Goal: Find specific page/section: Find specific page/section

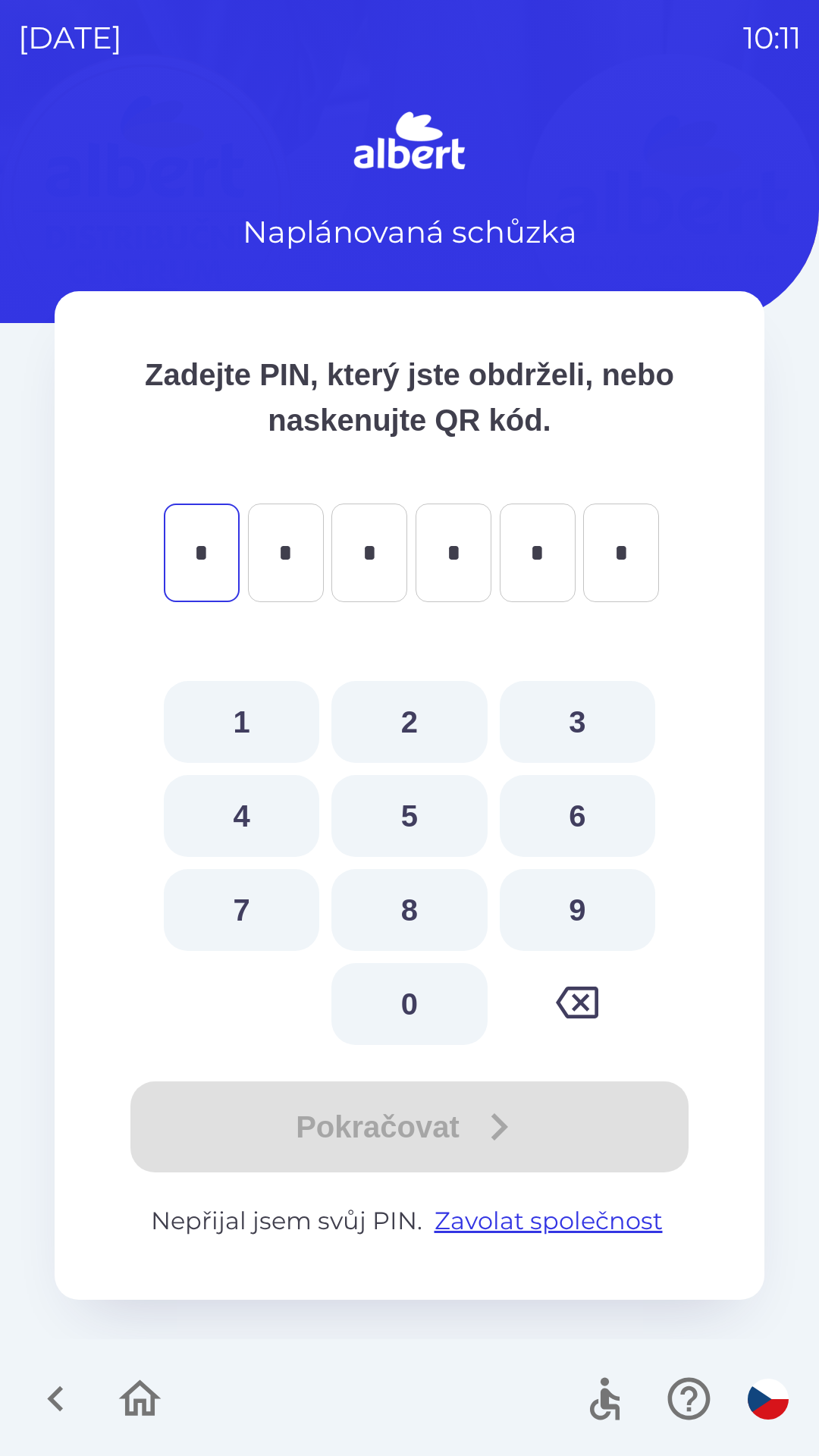
click at [78, 1407] on icon "button" at bounding box center [56, 1399] width 51 height 51
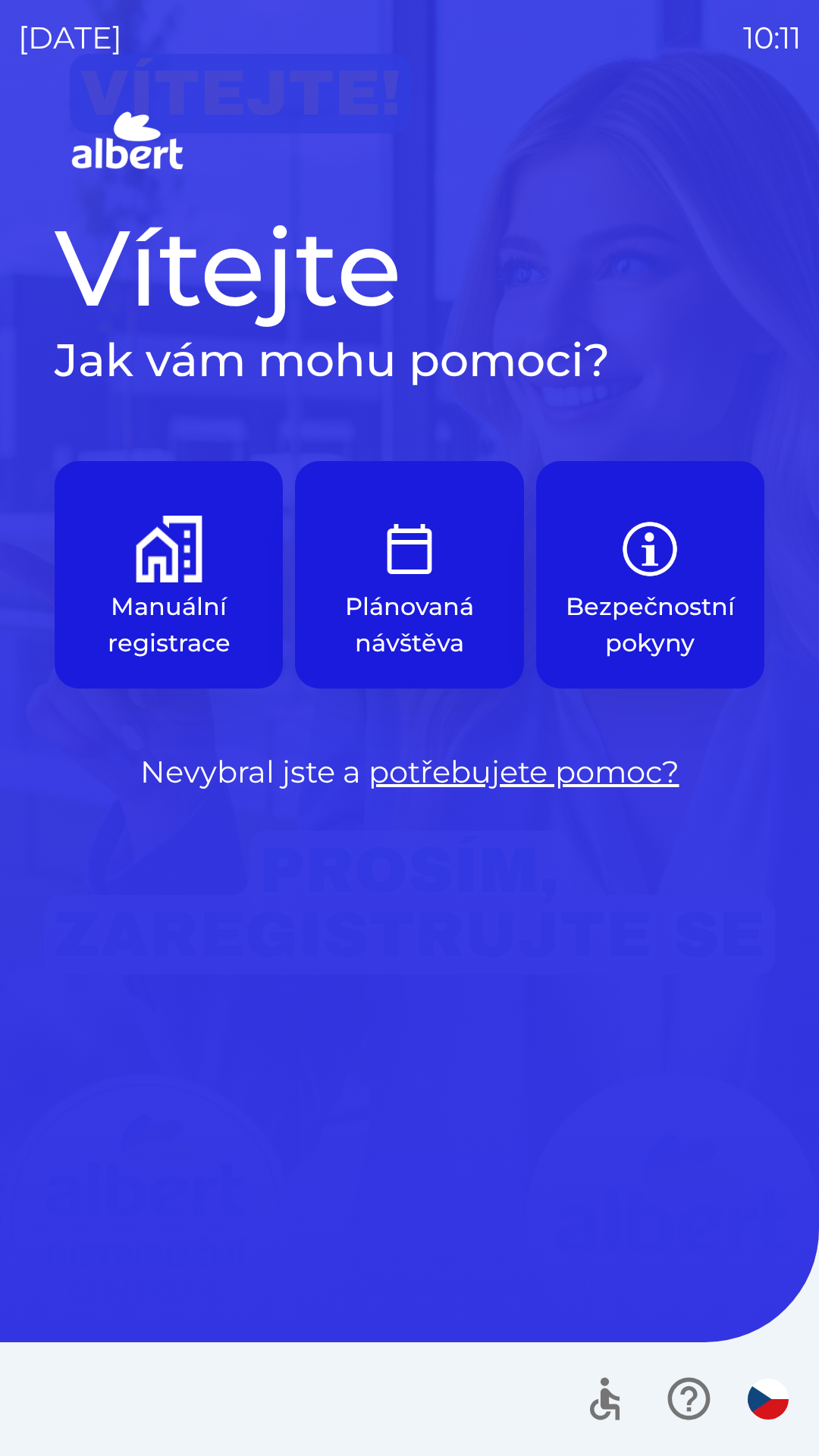
click at [164, 546] on img "button" at bounding box center [169, 549] width 67 height 67
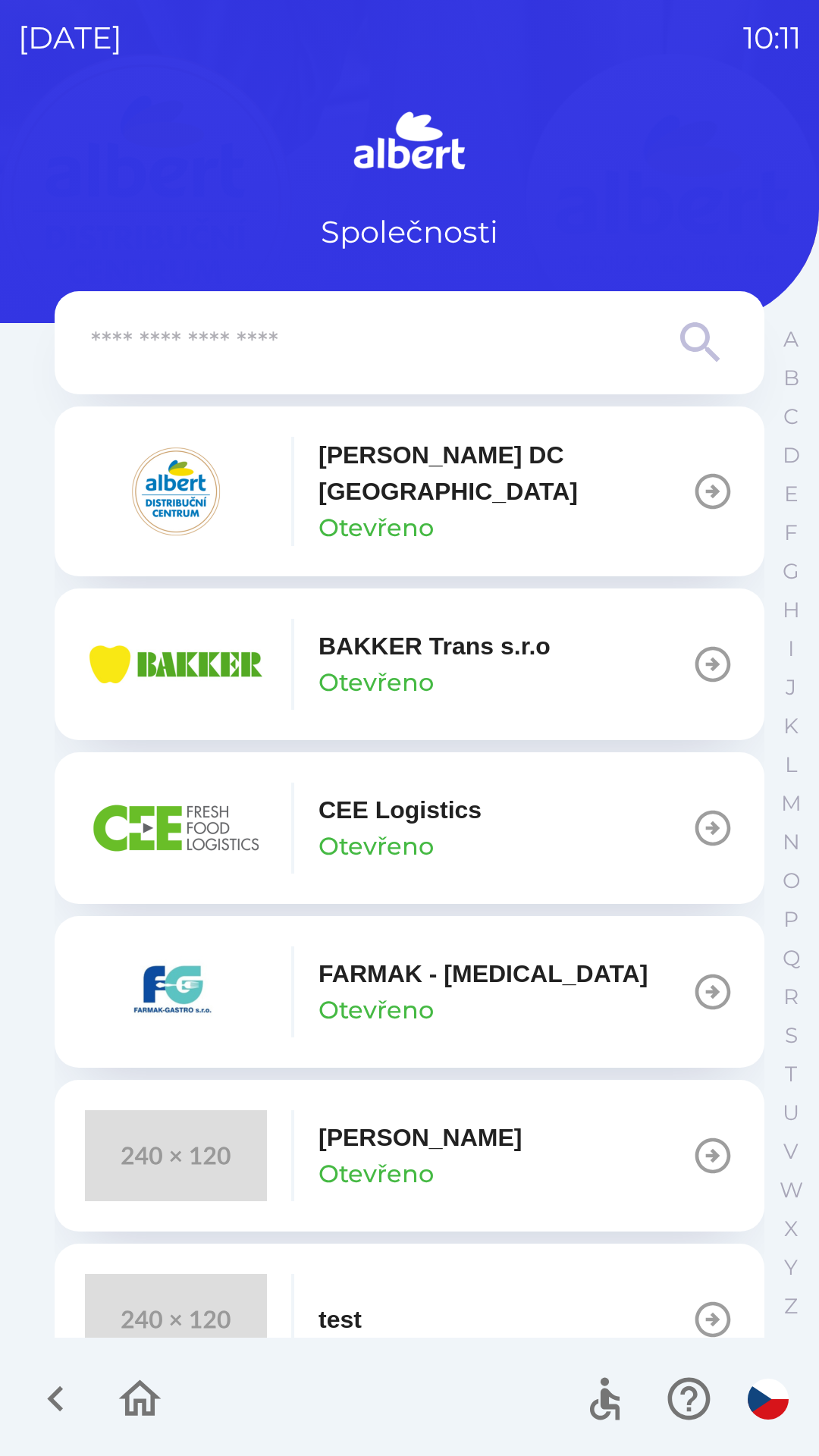
click at [350, 481] on p "[PERSON_NAME] DC [GEOGRAPHIC_DATA]" at bounding box center [505, 473] width 374 height 73
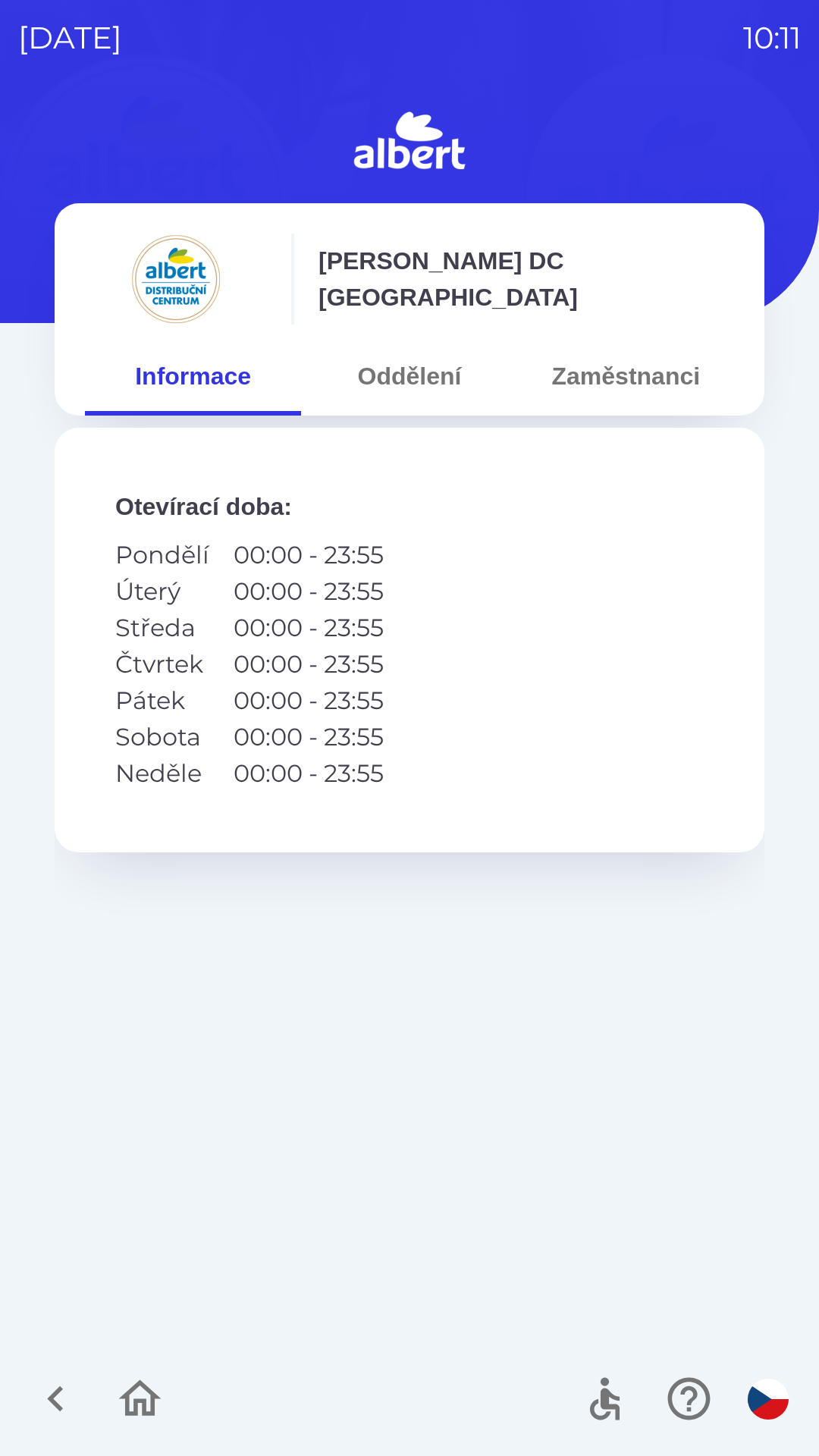
click at [405, 384] on button "Oddělení" at bounding box center [409, 376] width 216 height 54
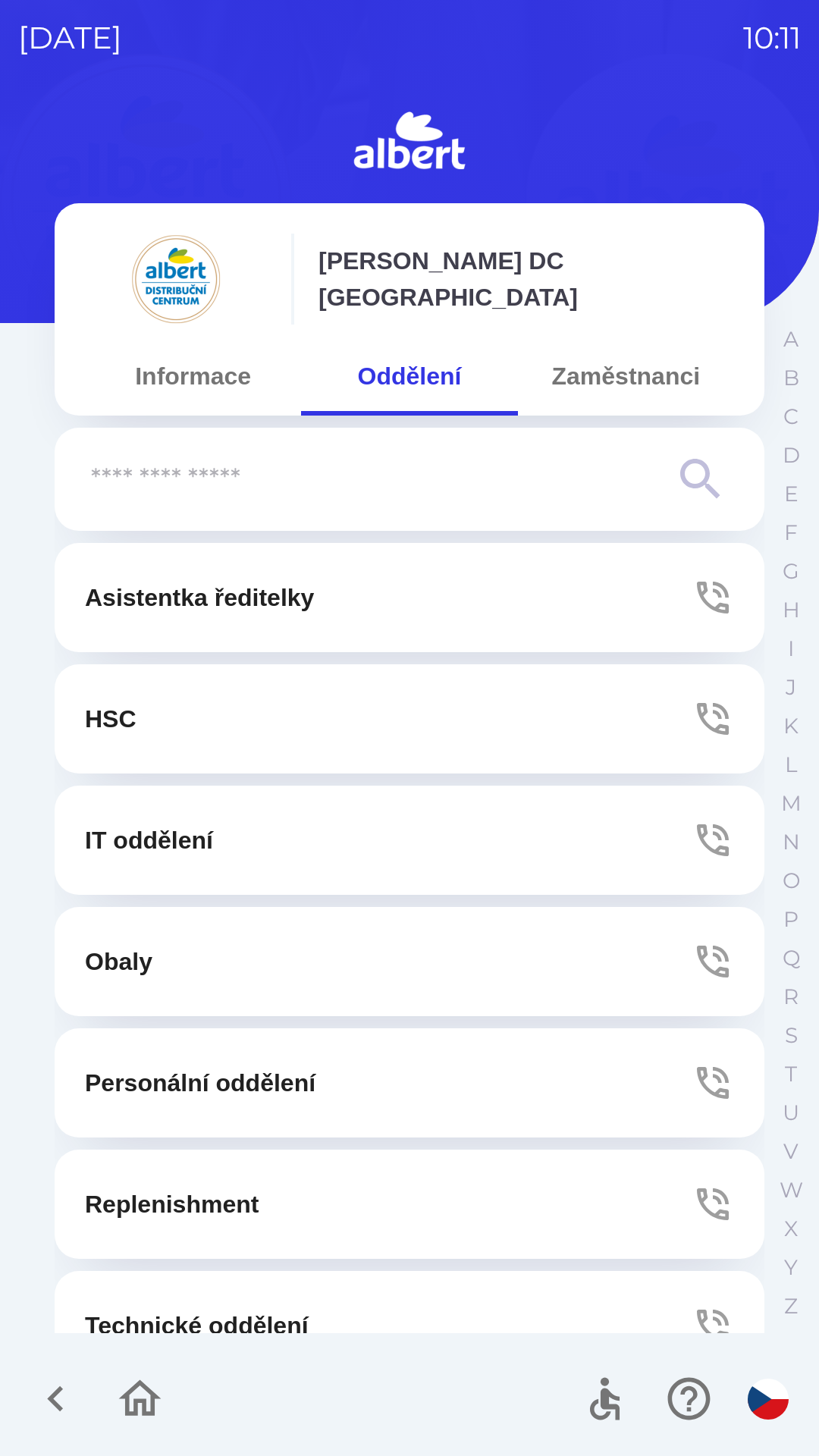
click at [141, 1330] on p "Technické oddělení" at bounding box center [196, 1326] width 224 height 36
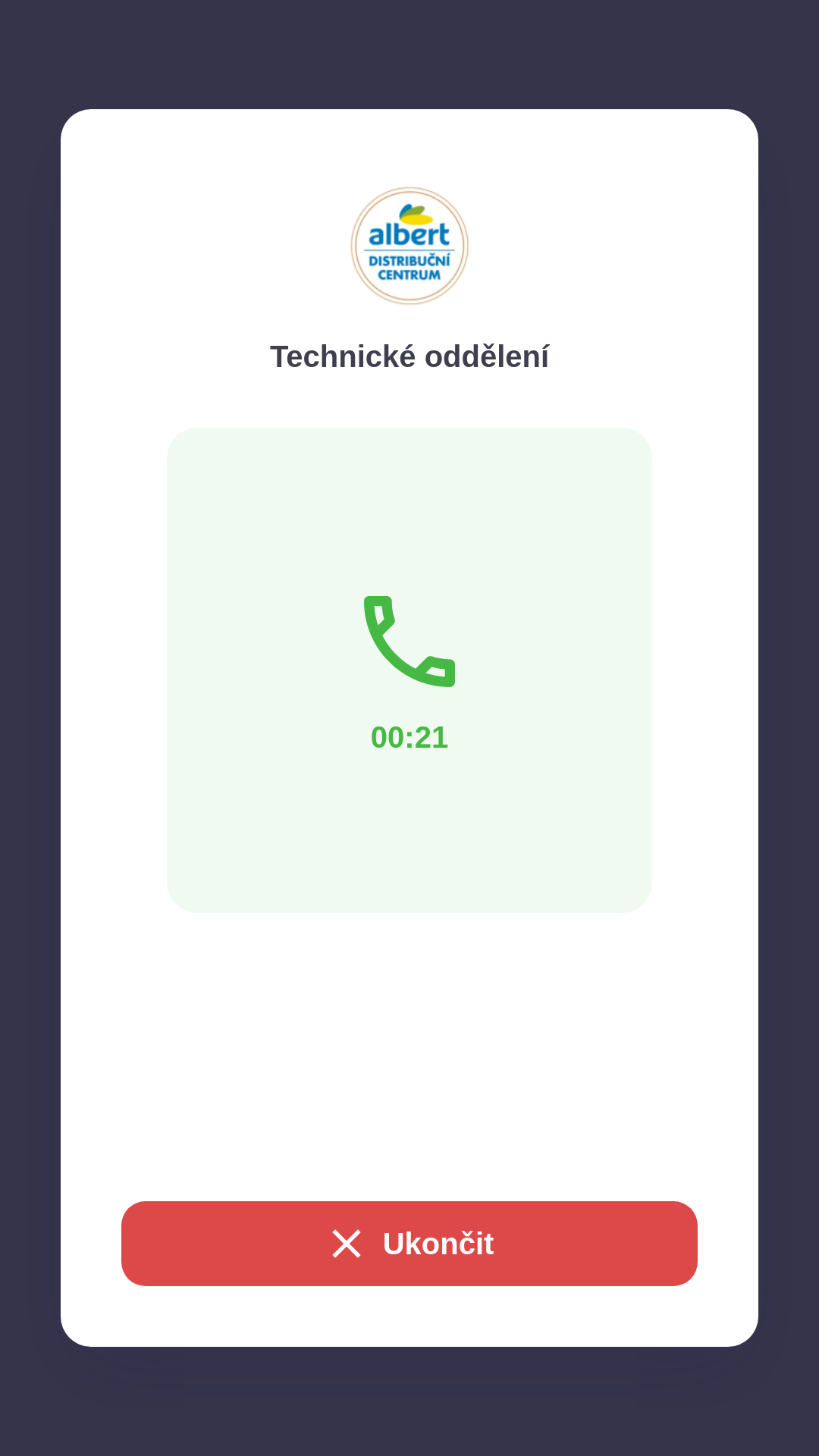
click at [431, 1239] on button "Ukončit" at bounding box center [409, 1243] width 577 height 85
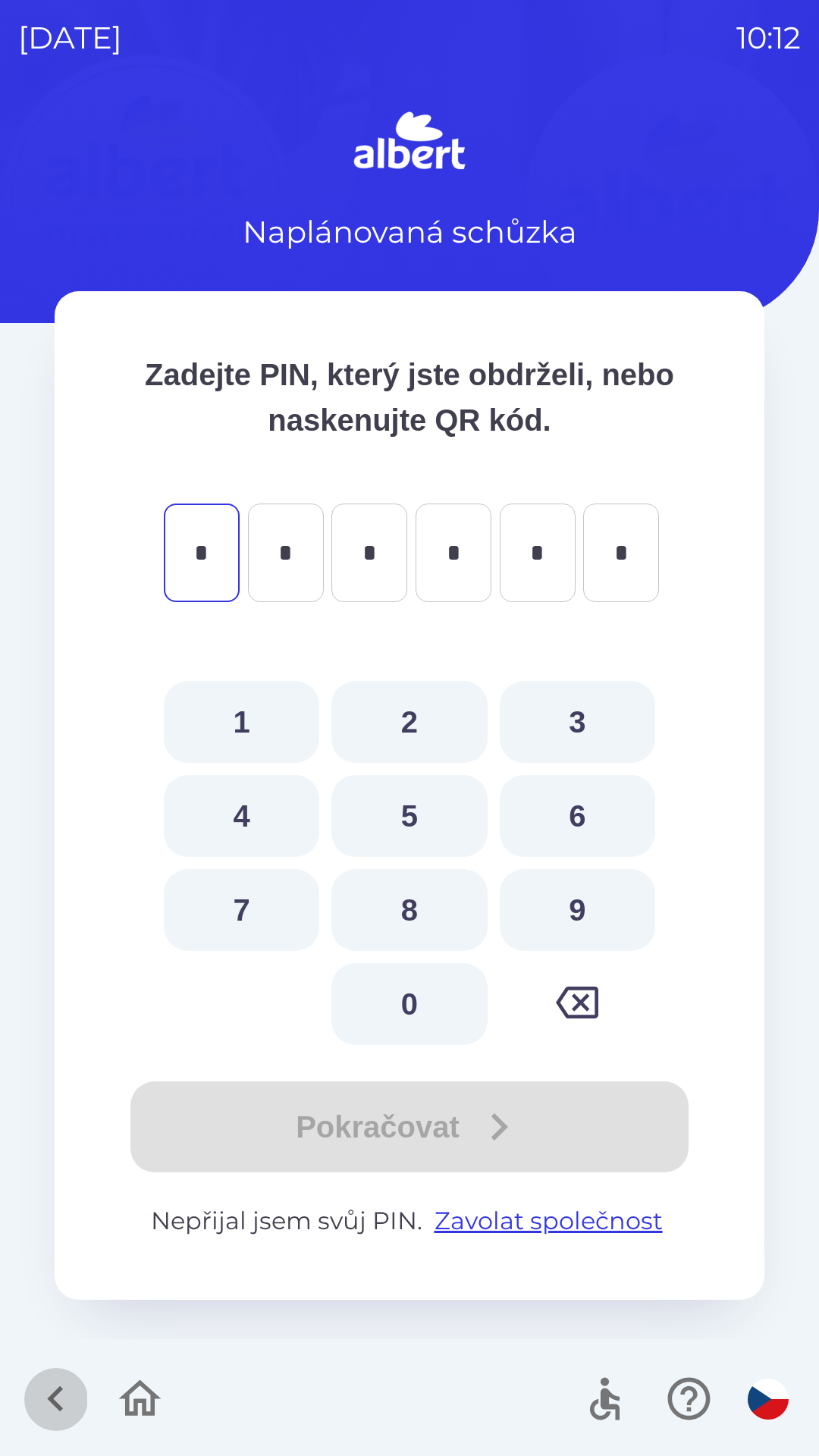
click at [71, 1407] on icon "button" at bounding box center [56, 1399] width 51 height 51
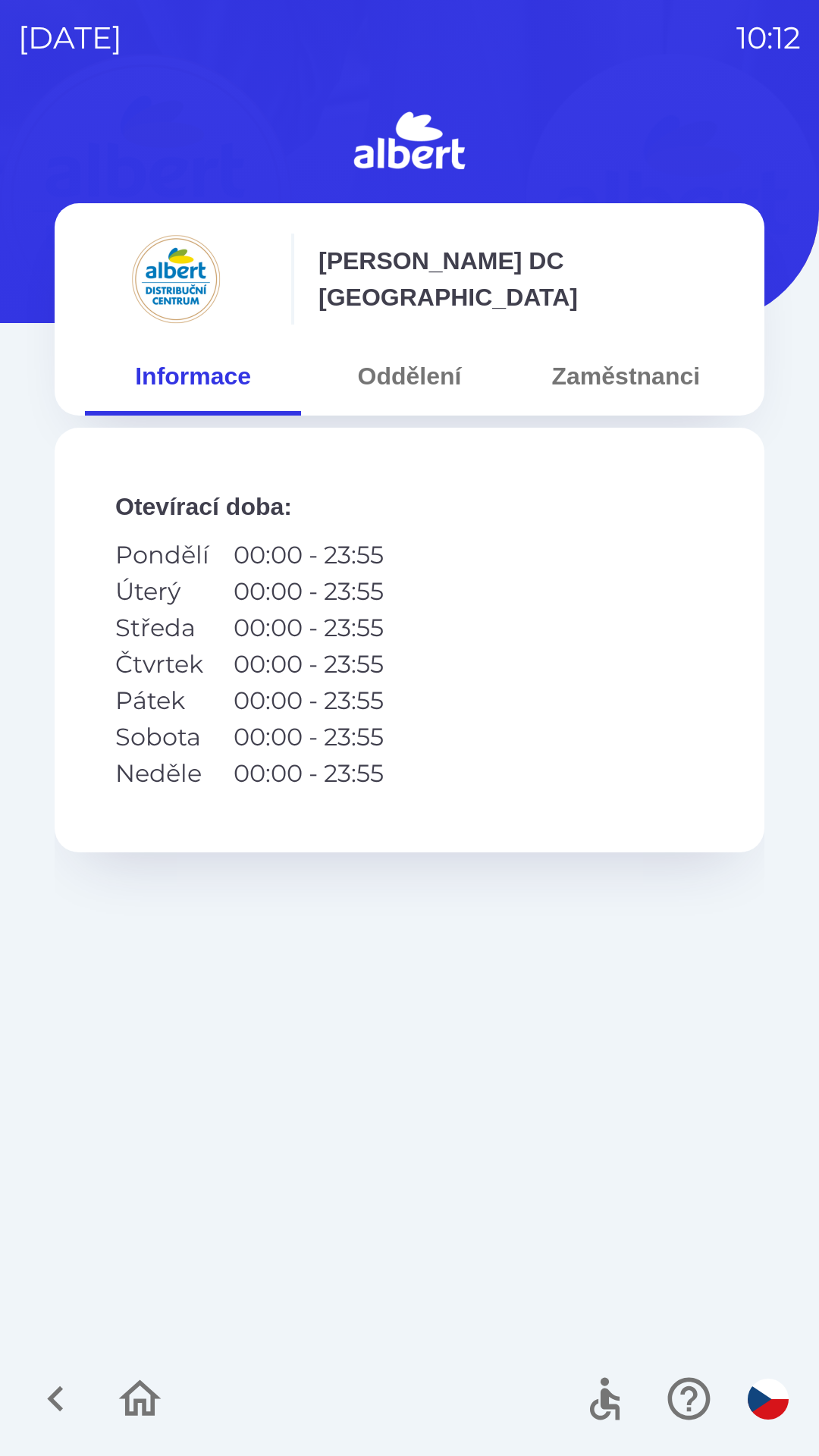
click at [63, 1397] on icon "button" at bounding box center [56, 1399] width 51 height 51
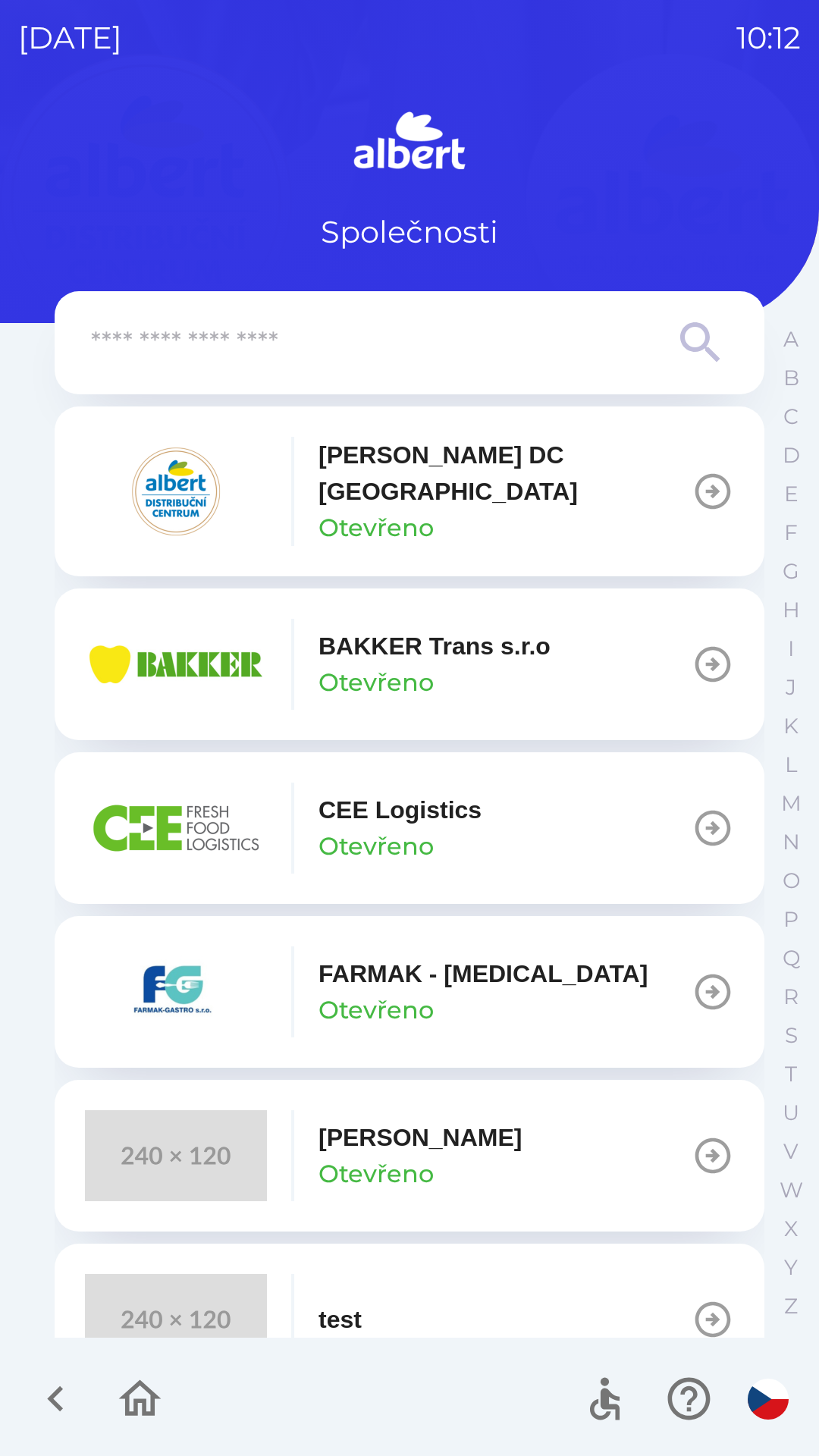
click at [76, 1390] on icon "button" at bounding box center [56, 1399] width 51 height 51
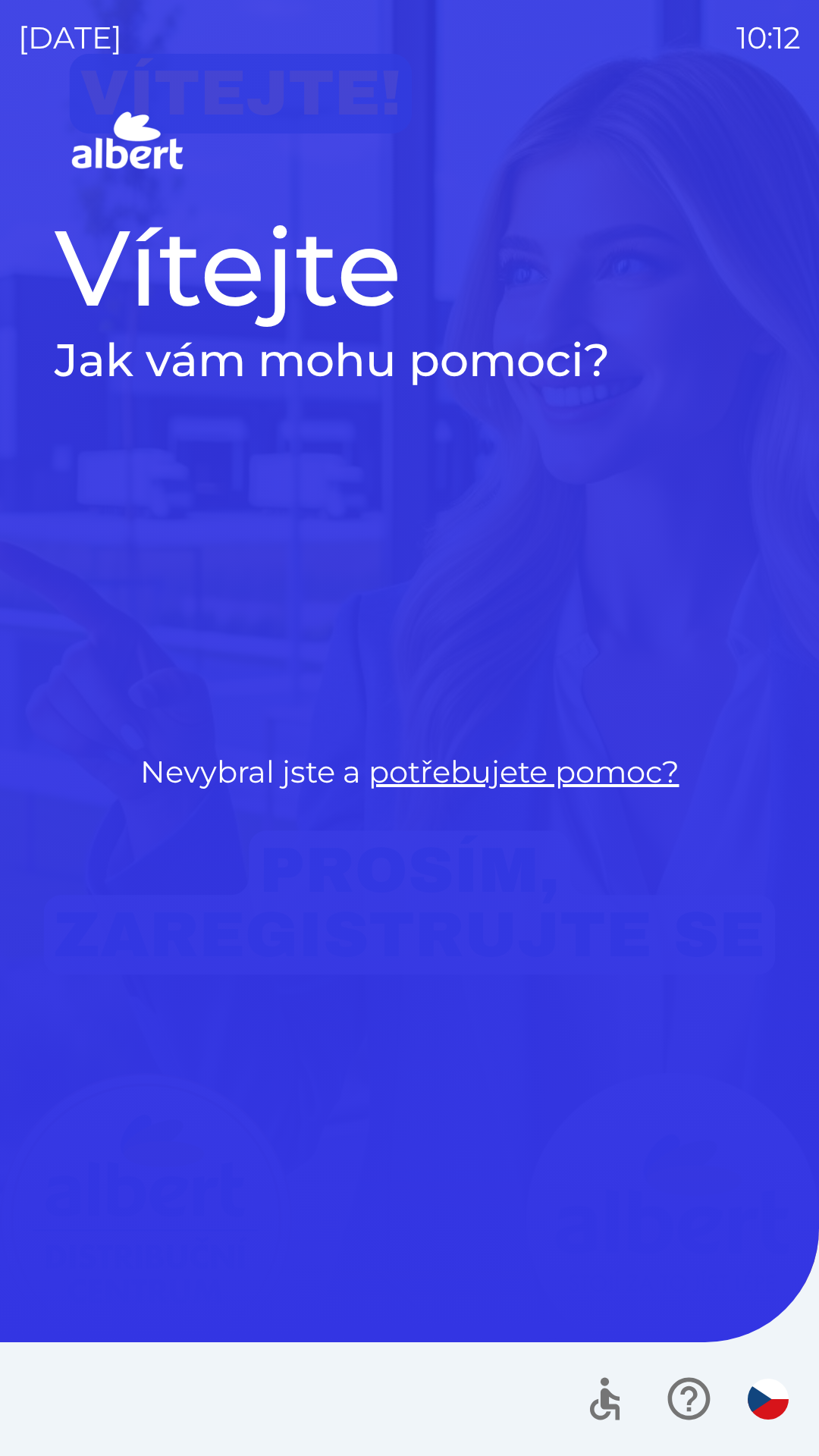
click at [16, 1424] on div at bounding box center [409, 1399] width 819 height 114
